Goal: Find contact information: Find contact information

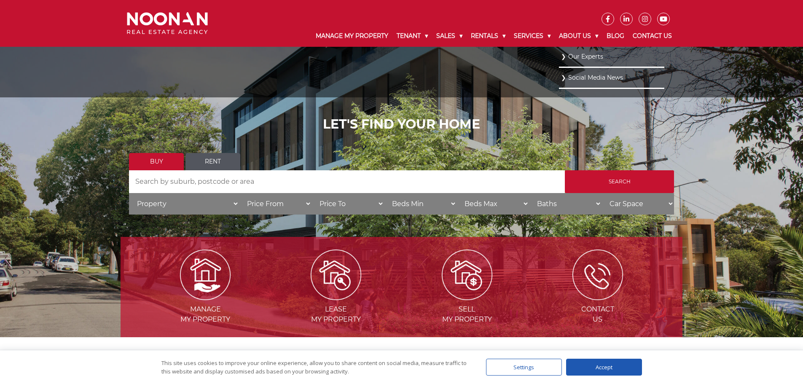
click at [577, 54] on link "Our Experts" at bounding box center [611, 56] width 101 height 11
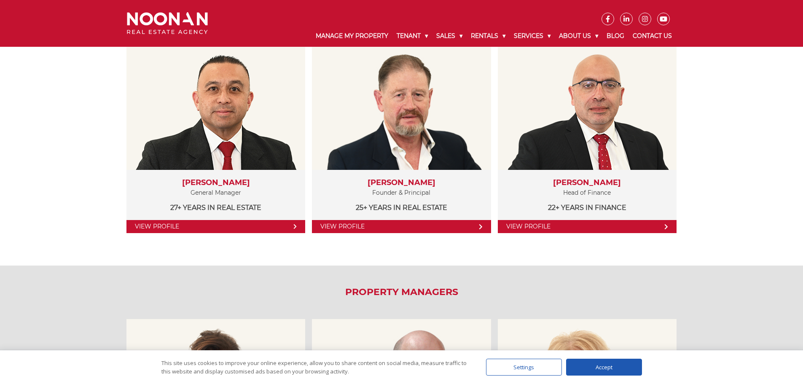
scroll to position [126, 0]
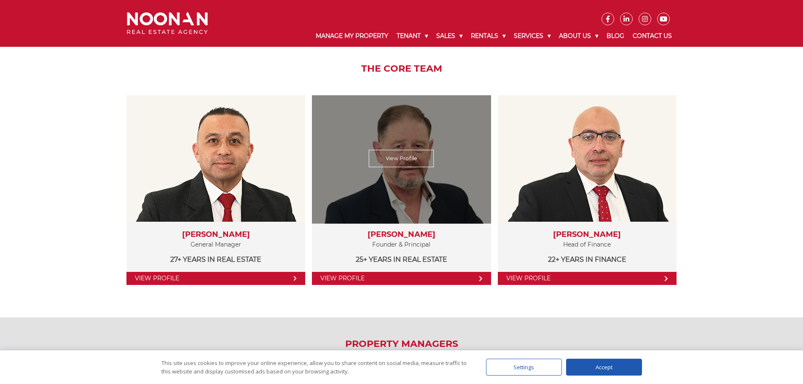
click at [394, 155] on link "View Profile" at bounding box center [401, 158] width 65 height 17
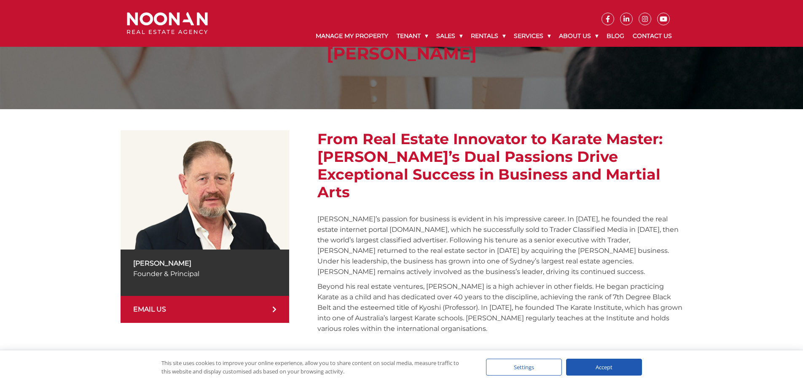
scroll to position [169, 0]
